Goal: Transaction & Acquisition: Purchase product/service

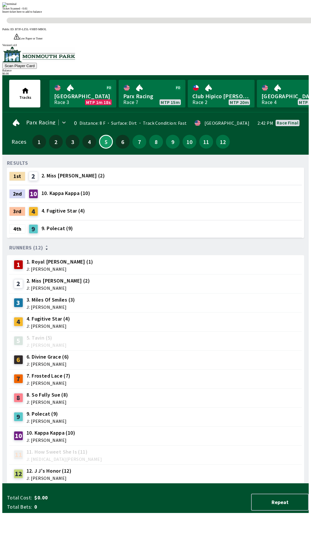
click at [42, 13] on span "Insert ticket here to add to balance" at bounding box center [22, 11] width 40 height 3
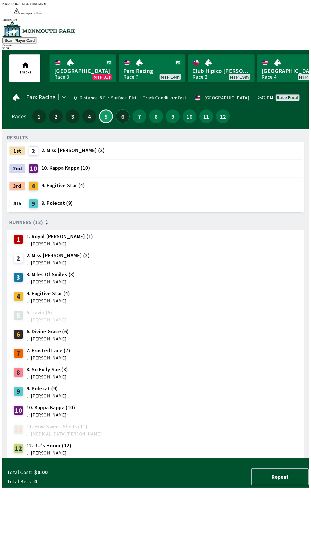
click at [117, 109] on button "6" at bounding box center [123, 116] width 14 height 14
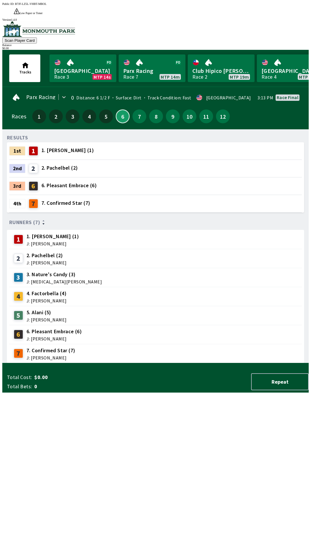
click at [116, 109] on button "6" at bounding box center [123, 116] width 14 height 14
click at [283, 390] on button "Repeat" at bounding box center [280, 381] width 58 height 17
